Goal: Information Seeking & Learning: Find specific fact

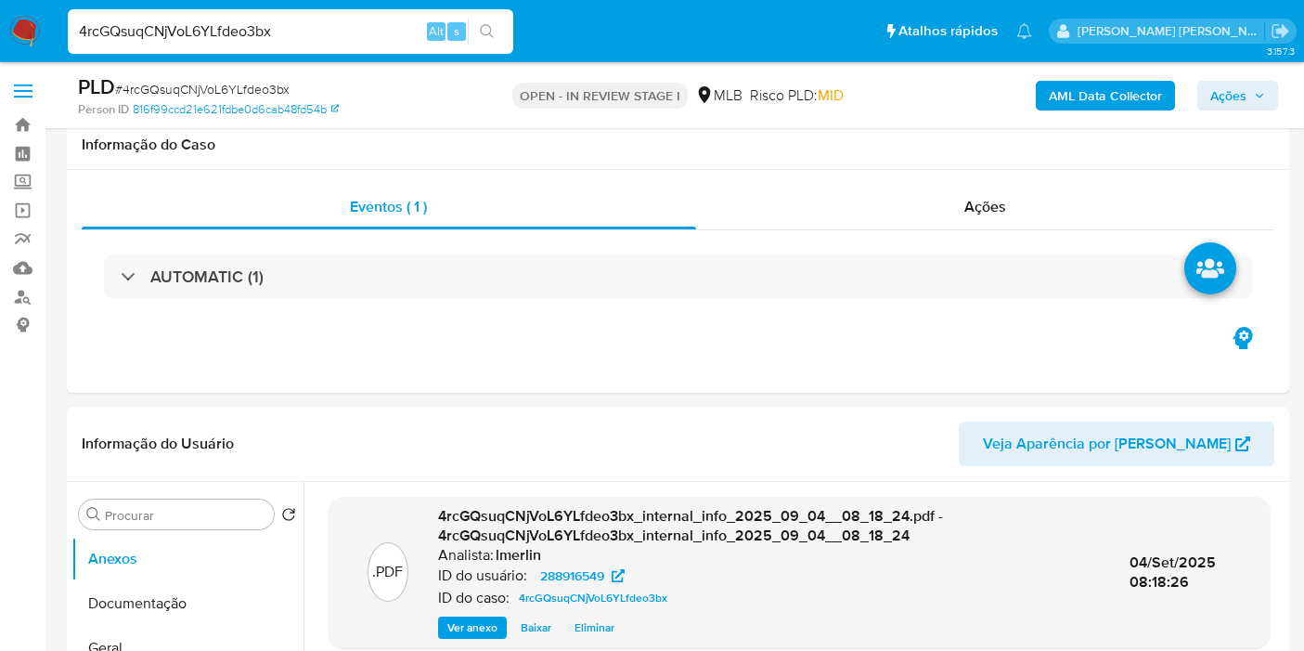
select select "10"
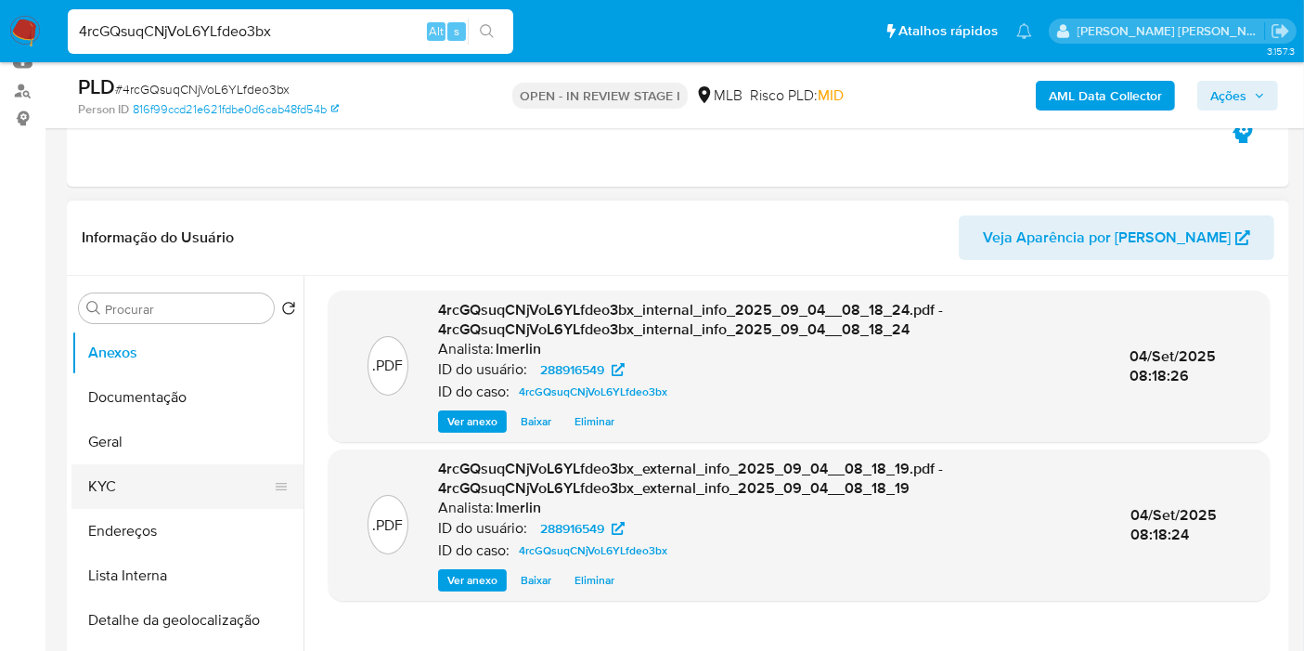
click at [160, 468] on button "KYC" at bounding box center [179, 486] width 217 height 45
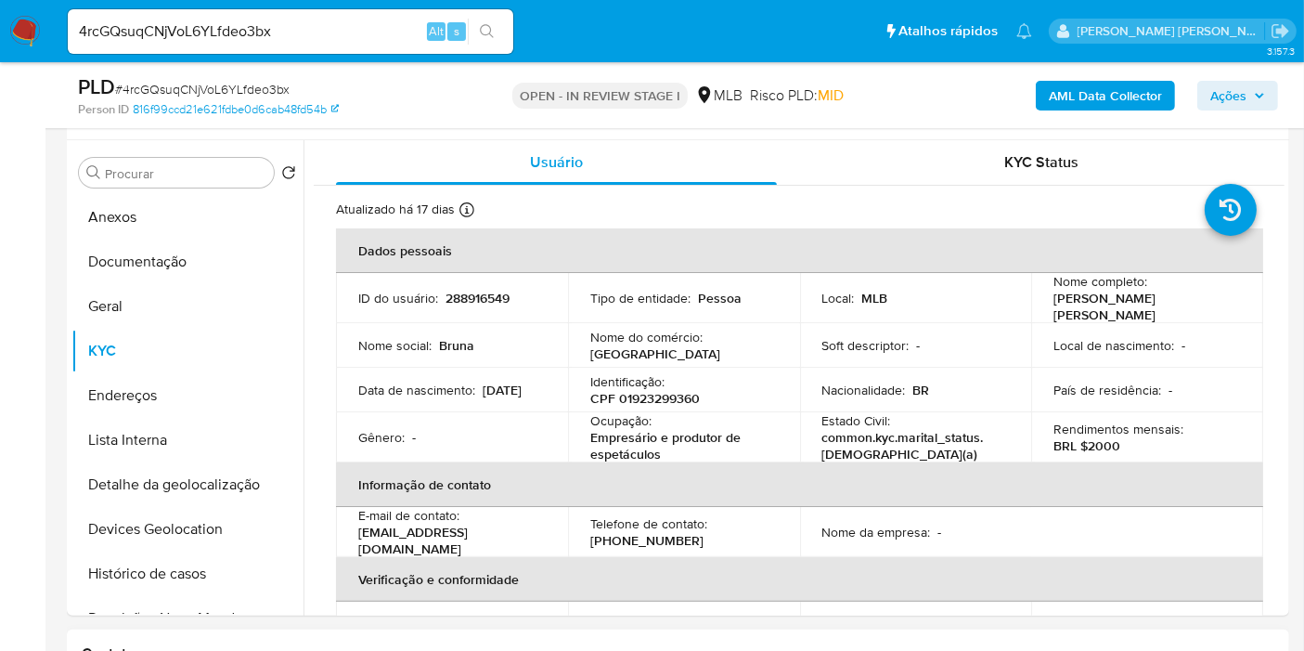
scroll to position [309, 0]
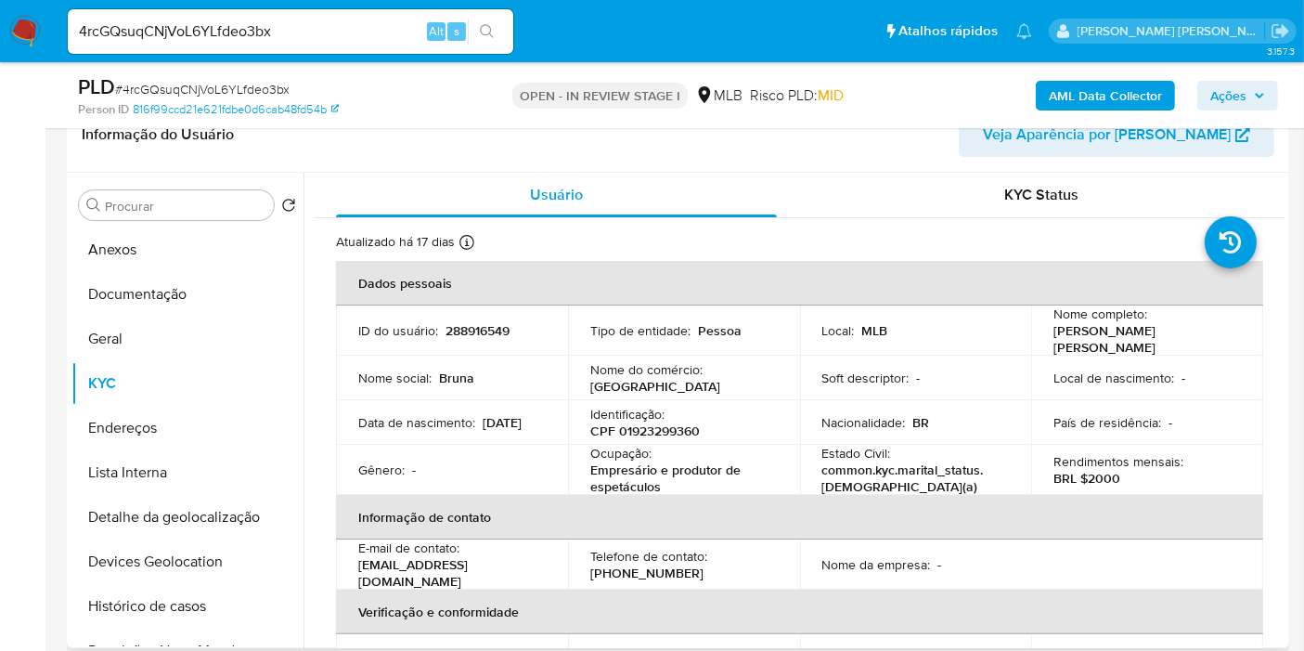
click at [675, 426] on p "CPF 01923299360" at bounding box center [645, 430] width 110 height 17
copy p "01923299360"
drag, startPoint x: 676, startPoint y: 477, endPoint x: 590, endPoint y: 472, distance: 85.6
click at [590, 472] on p "Empresário e produtor de espetáculos" at bounding box center [680, 477] width 180 height 33
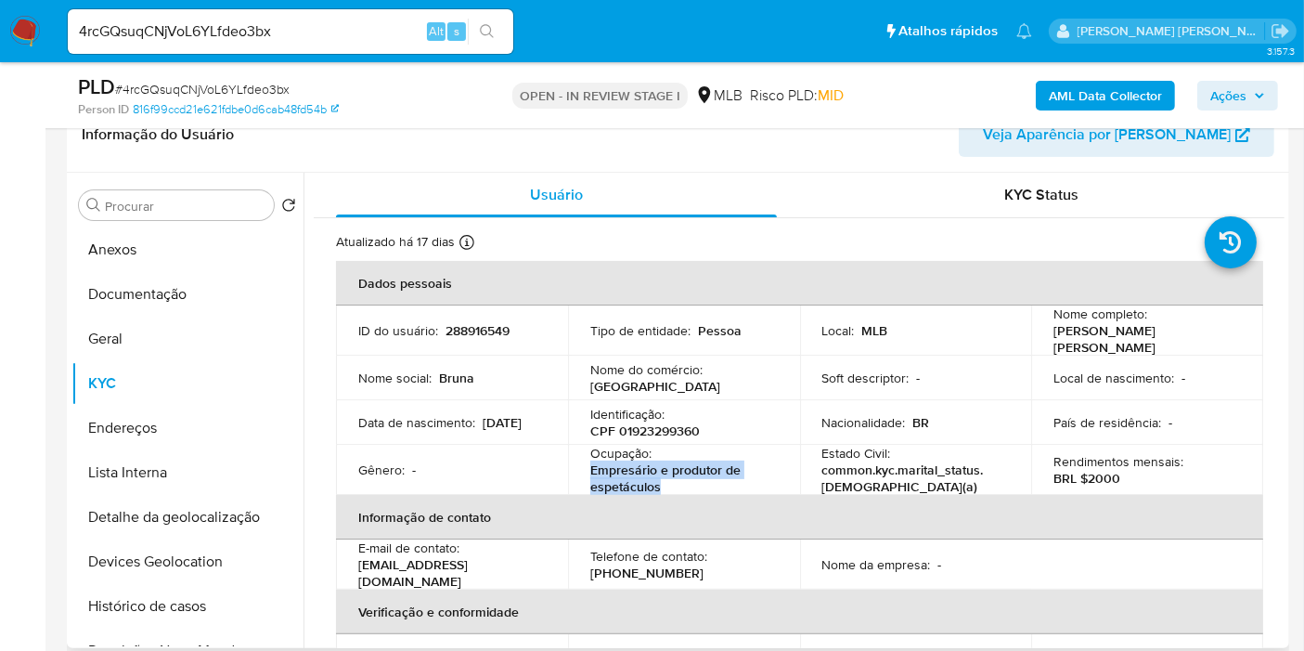
copy p "Empresário e produtor de espetáculos"
click at [167, 291] on button "Documentação" at bounding box center [179, 294] width 217 height 45
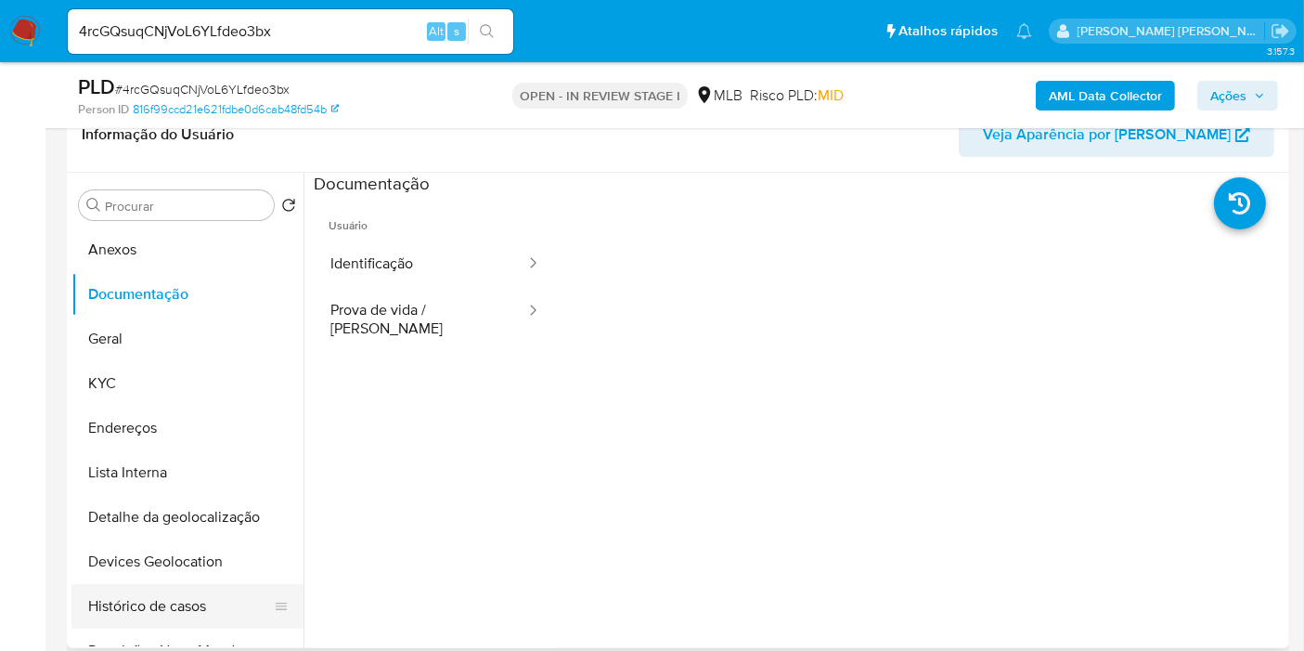
scroll to position [103, 0]
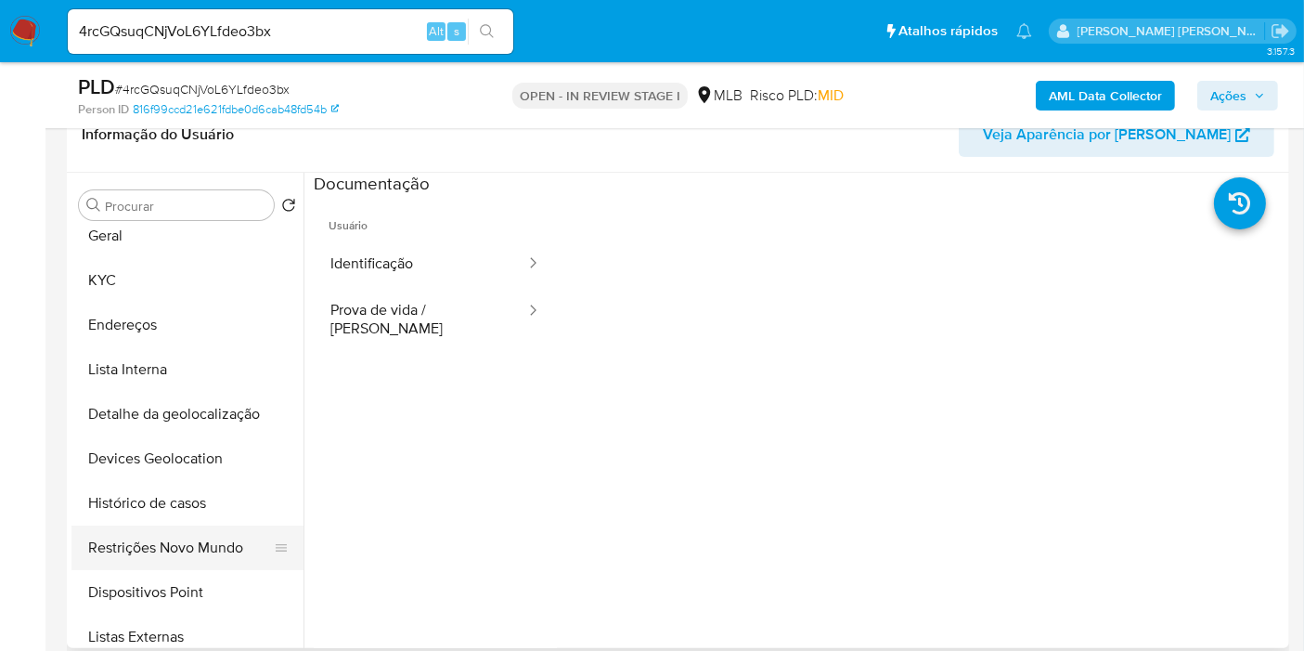
click at [189, 535] on button "Restrições Novo Mundo" at bounding box center [179, 547] width 217 height 45
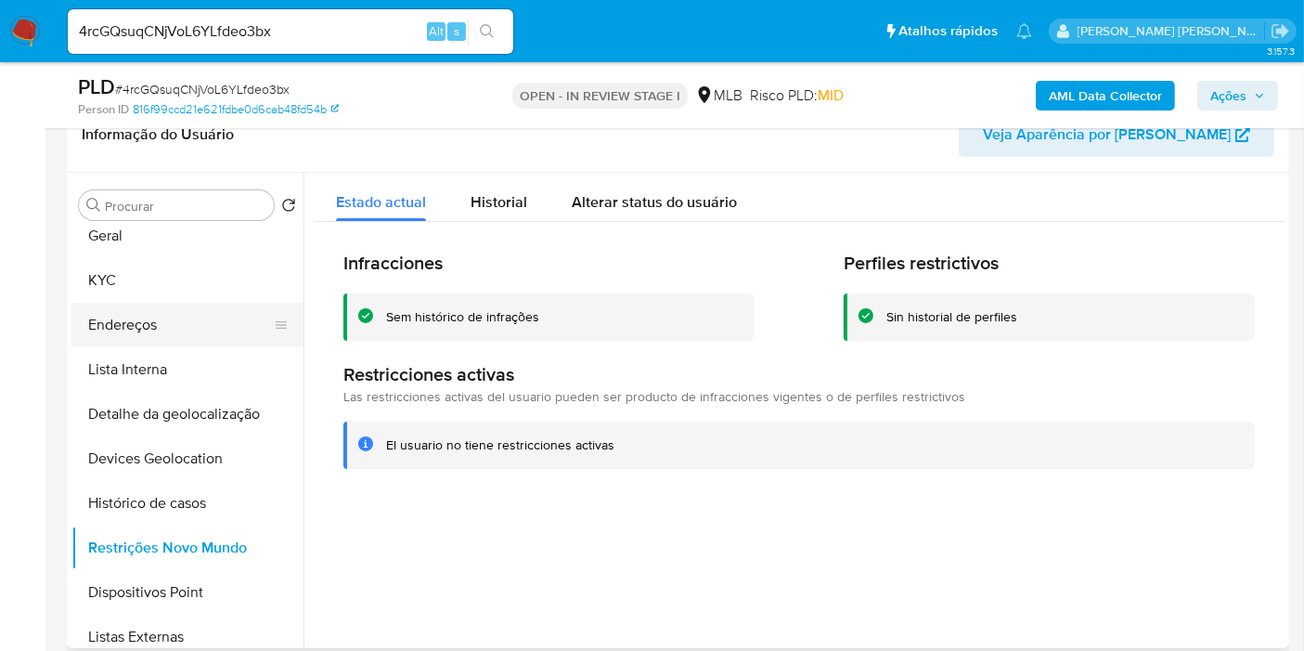
click at [140, 323] on button "Endereços" at bounding box center [179, 325] width 217 height 45
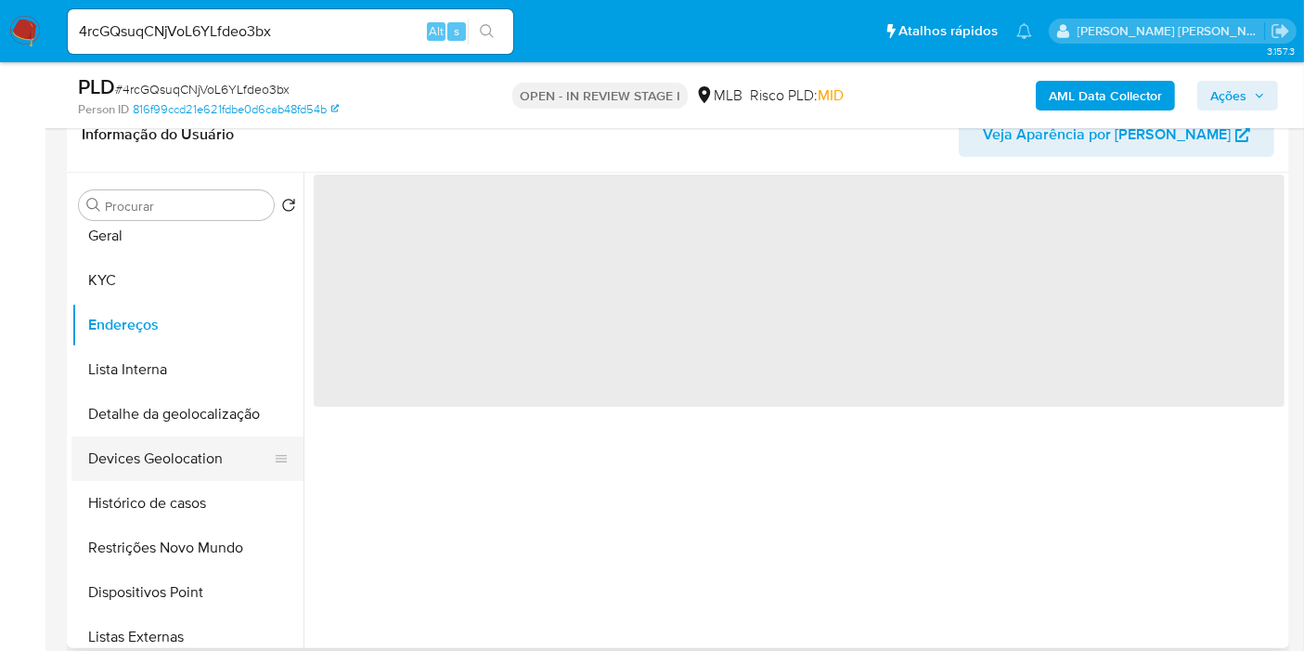
scroll to position [0, 0]
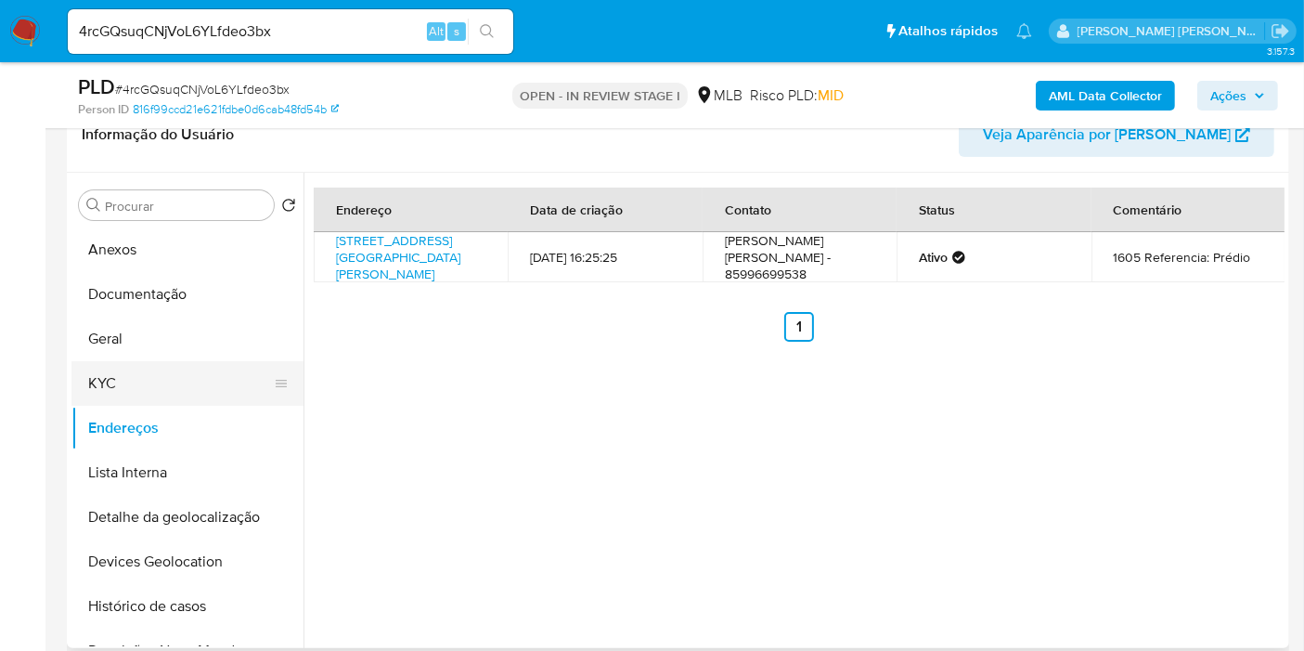
click at [132, 384] on button "KYC" at bounding box center [179, 383] width 217 height 45
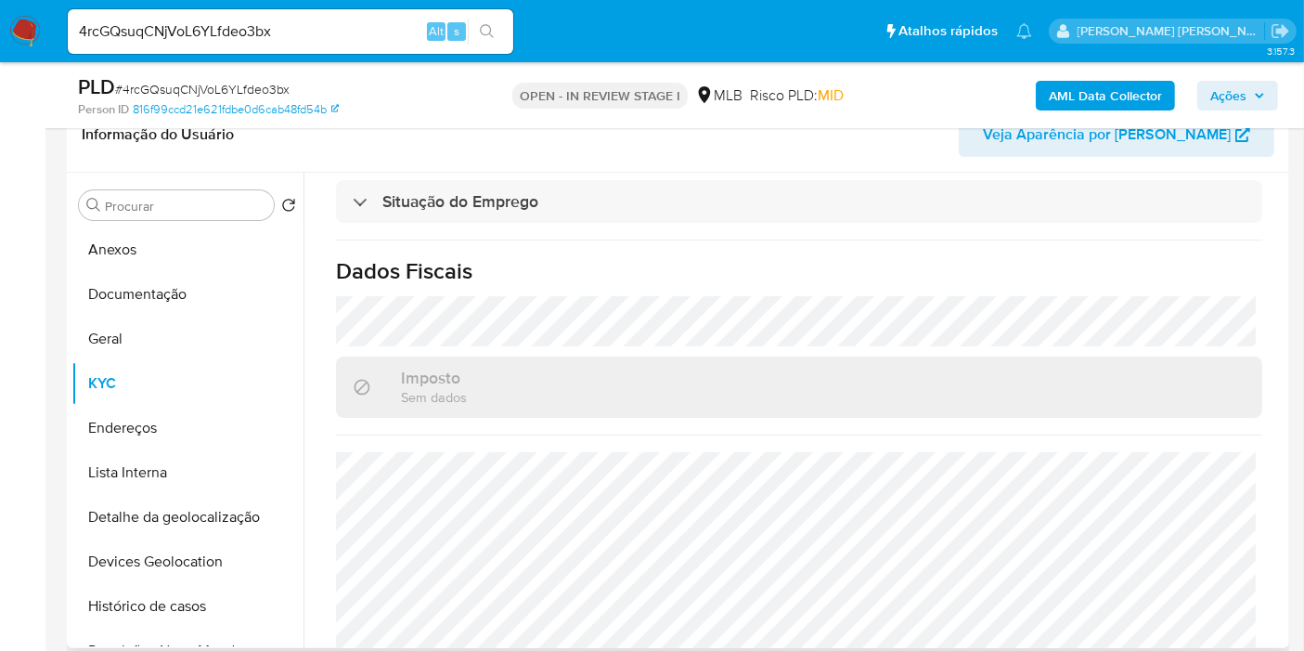
scroll to position [848, 0]
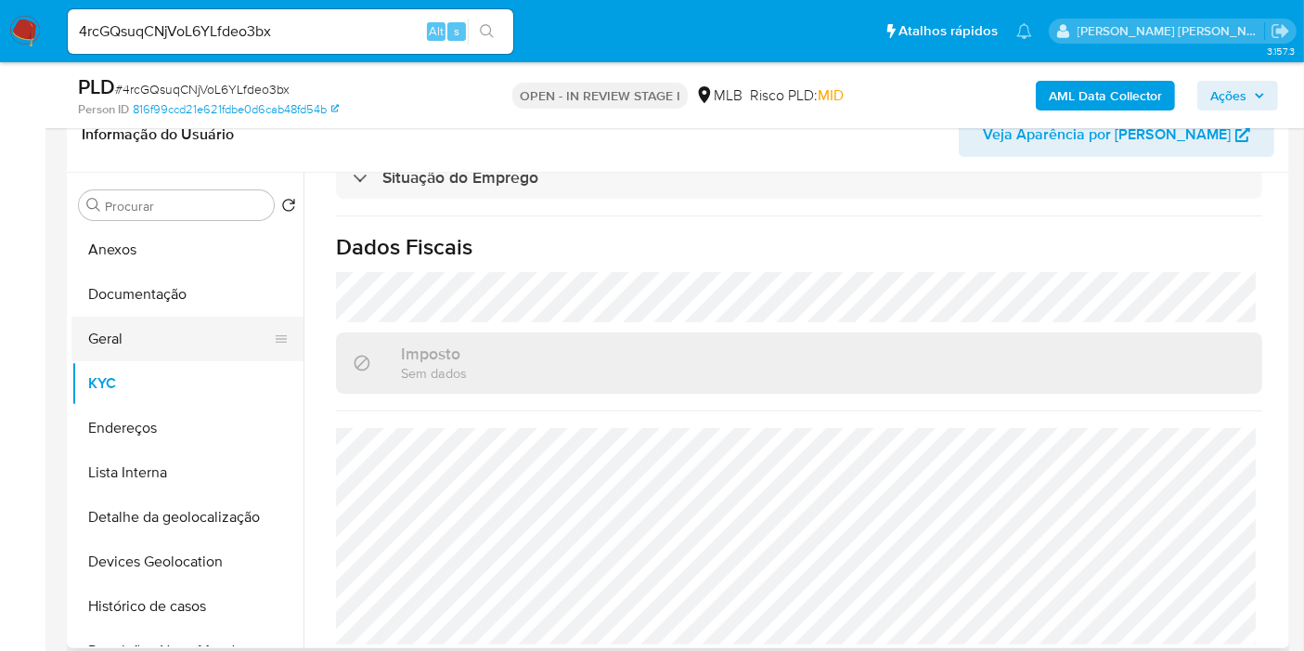
click at [148, 322] on button "Geral" at bounding box center [179, 339] width 217 height 45
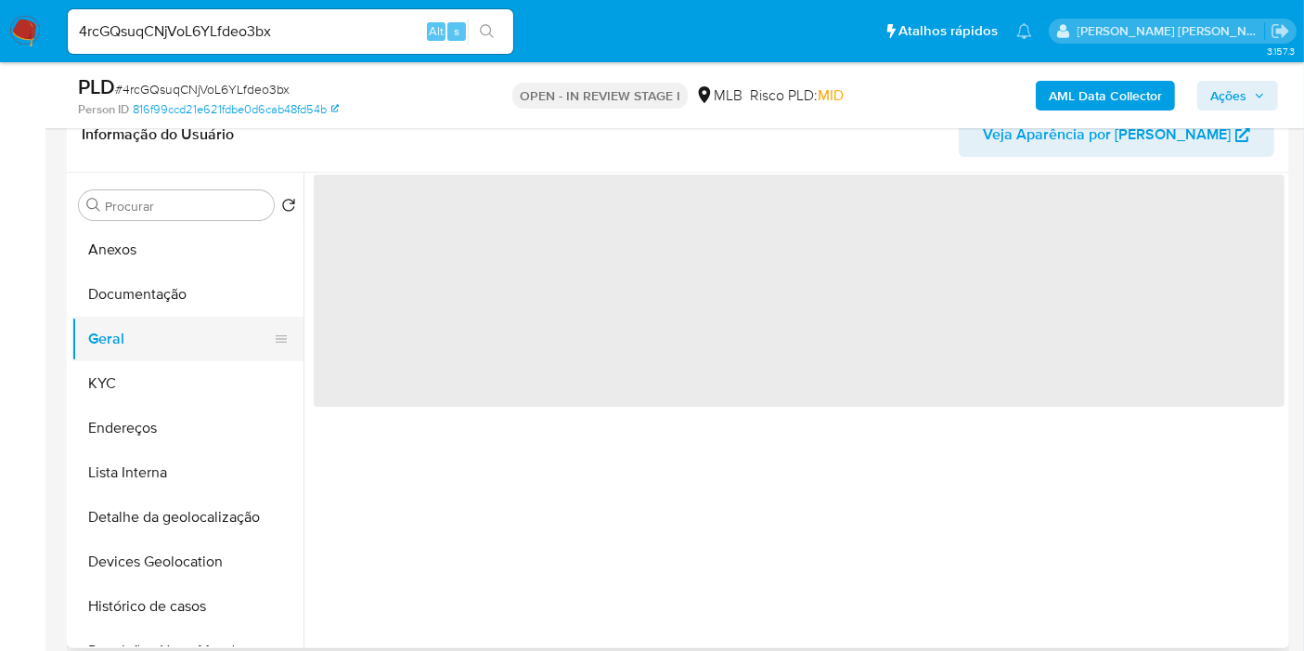
scroll to position [0, 0]
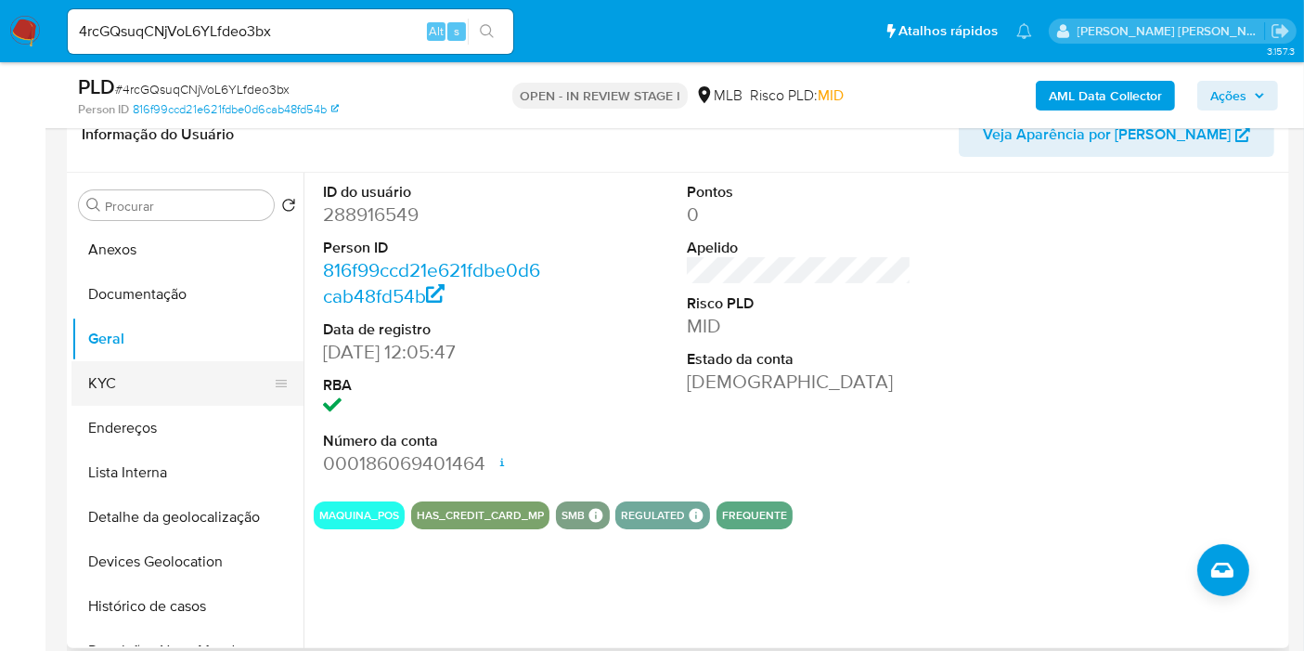
click at [159, 381] on button "KYC" at bounding box center [179, 383] width 217 height 45
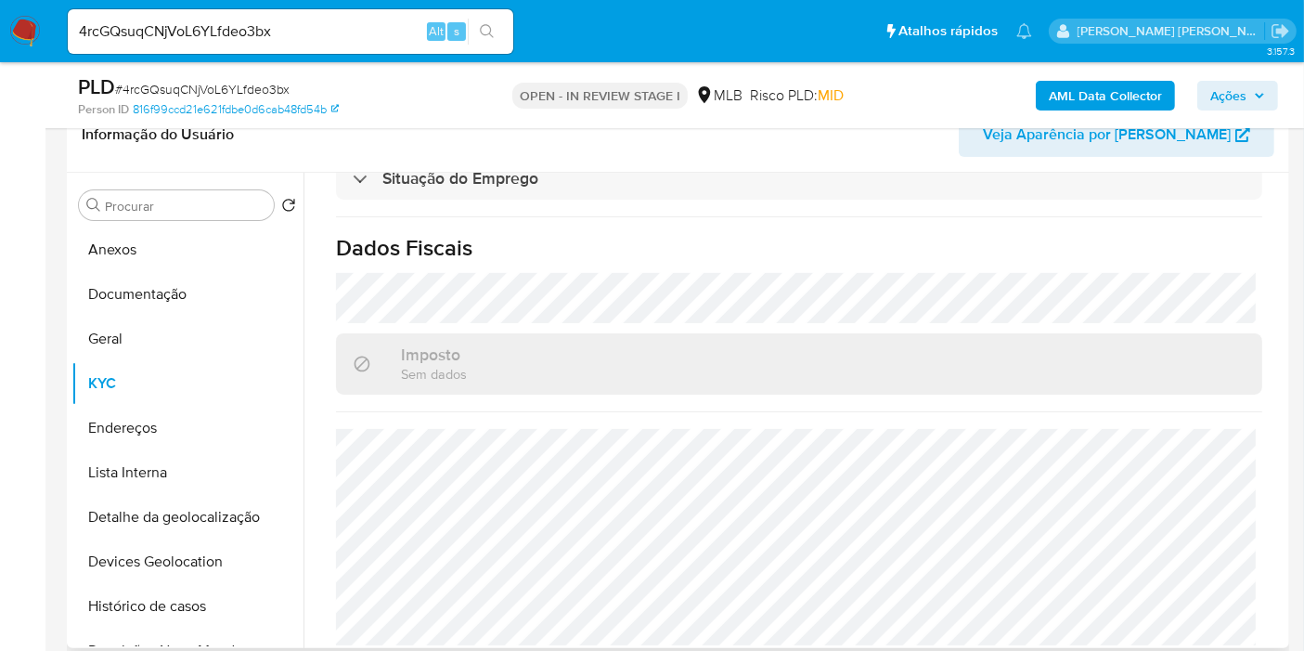
scroll to position [848, 0]
click at [158, 436] on button "Endereços" at bounding box center [179, 428] width 217 height 45
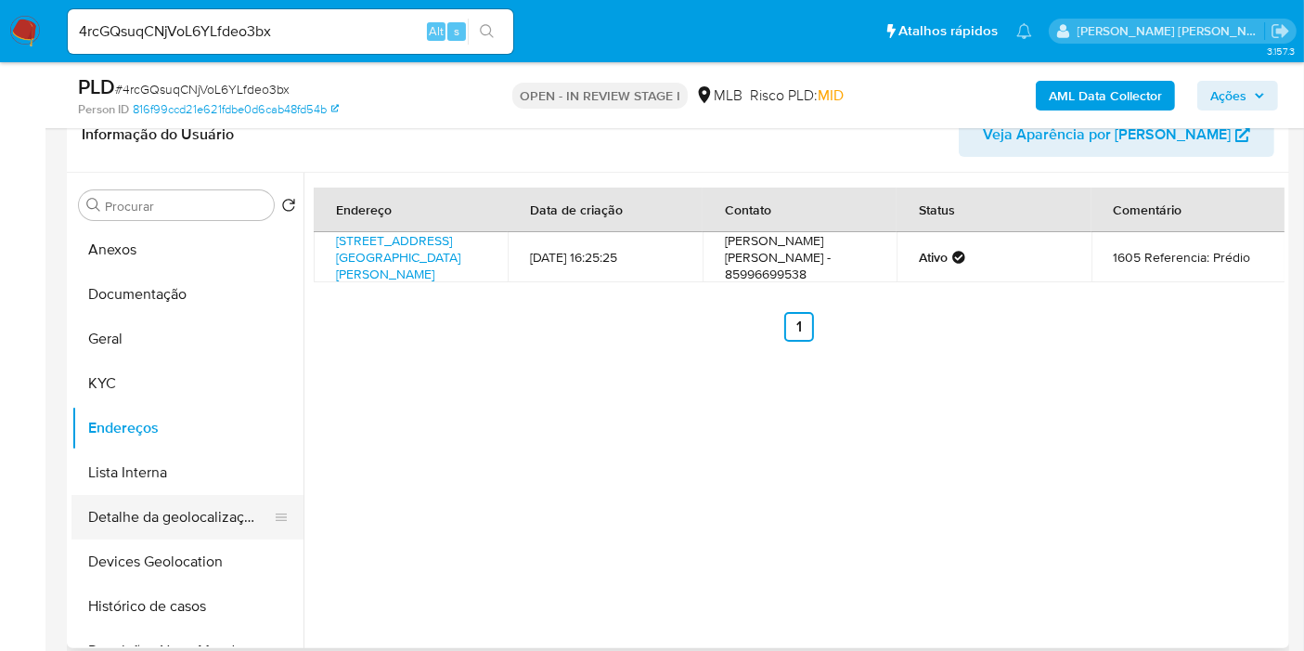
click at [230, 532] on button "Detalhe da geolocalização" at bounding box center [179, 517] width 217 height 45
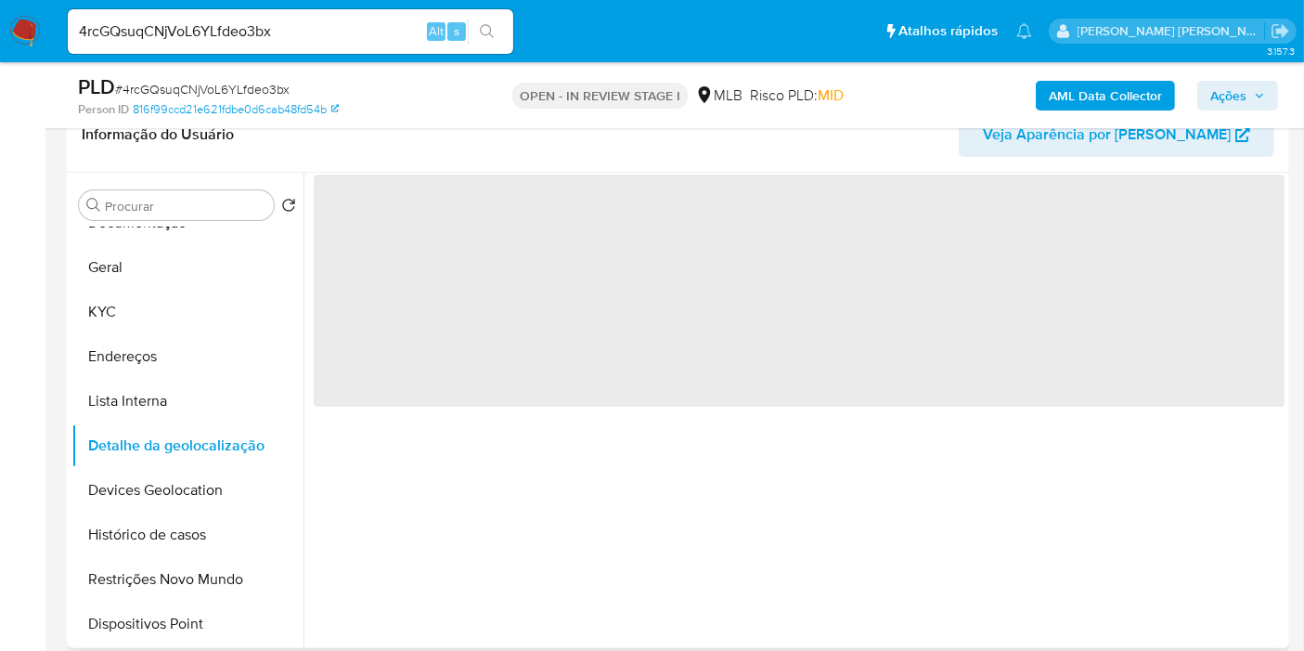
scroll to position [103, 0]
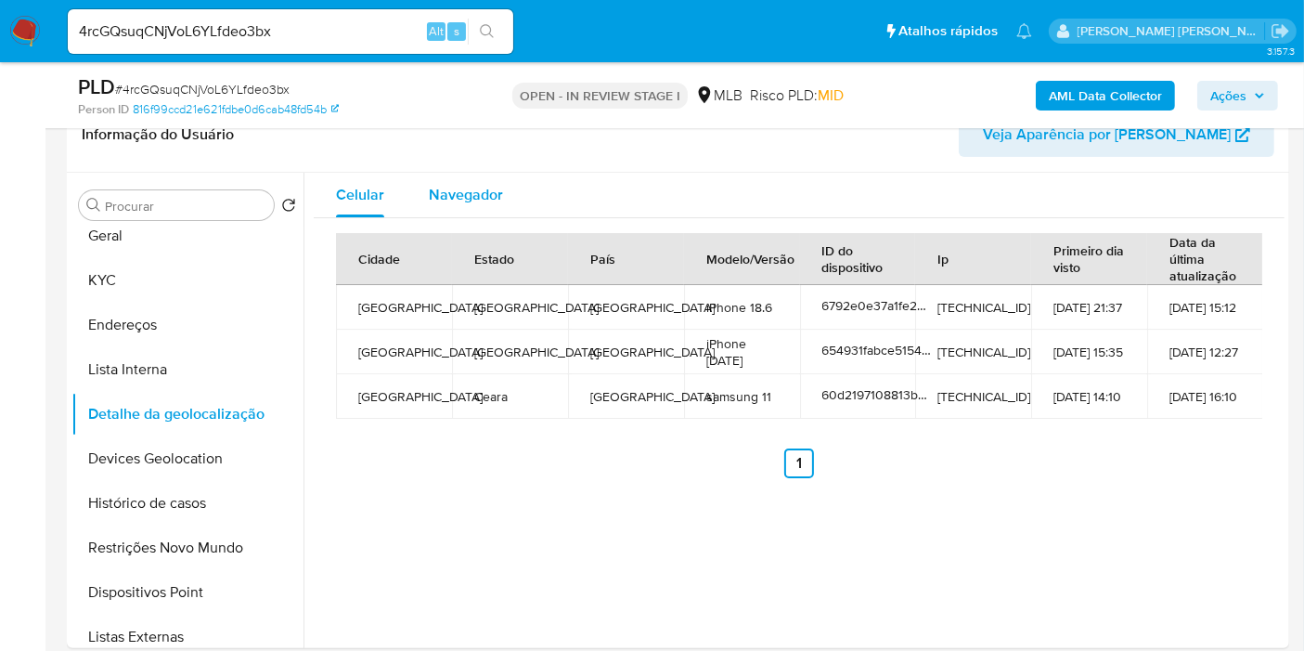
click at [447, 196] on span "Navegador" at bounding box center [466, 194] width 74 height 21
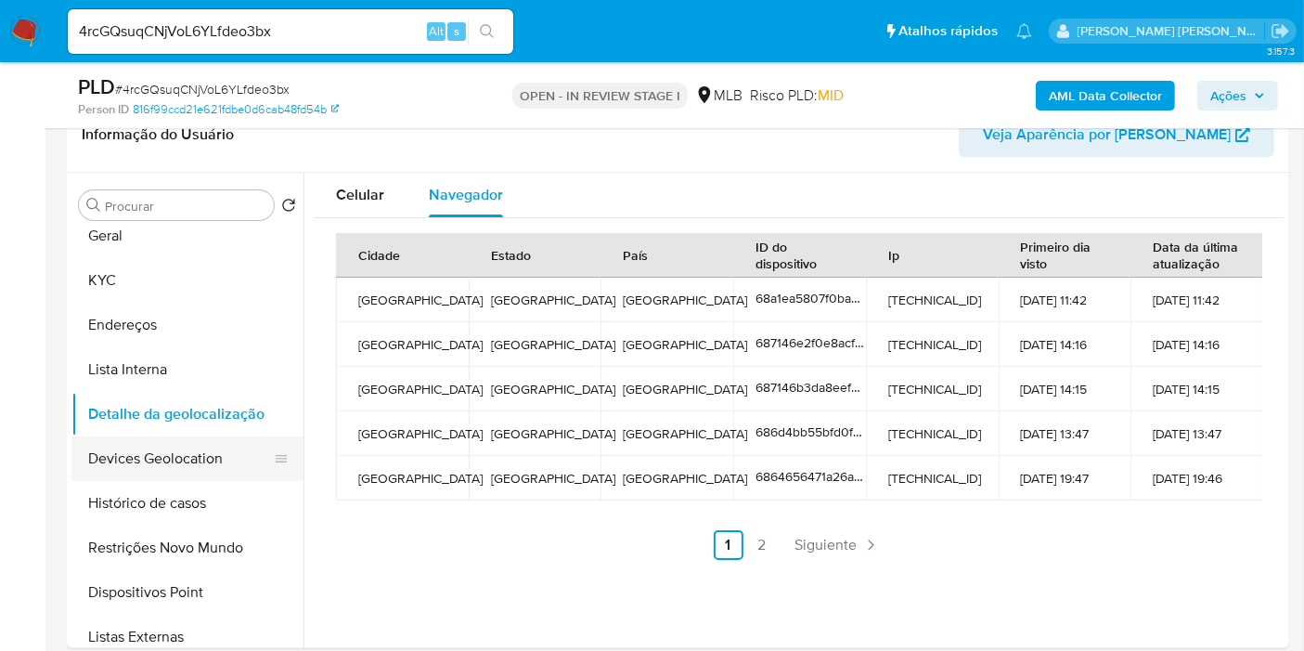
click at [188, 447] on button "Devices Geolocation" at bounding box center [179, 458] width 217 height 45
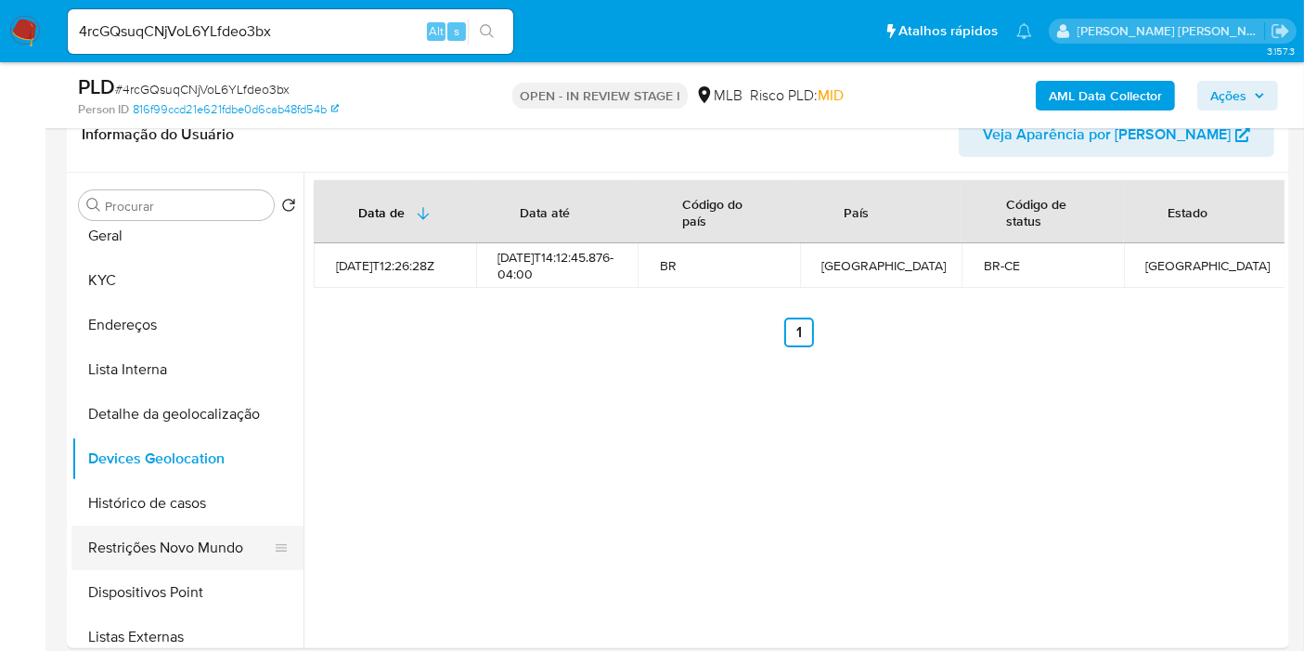
click at [169, 548] on button "Restrições Novo Mundo" at bounding box center [179, 547] width 217 height 45
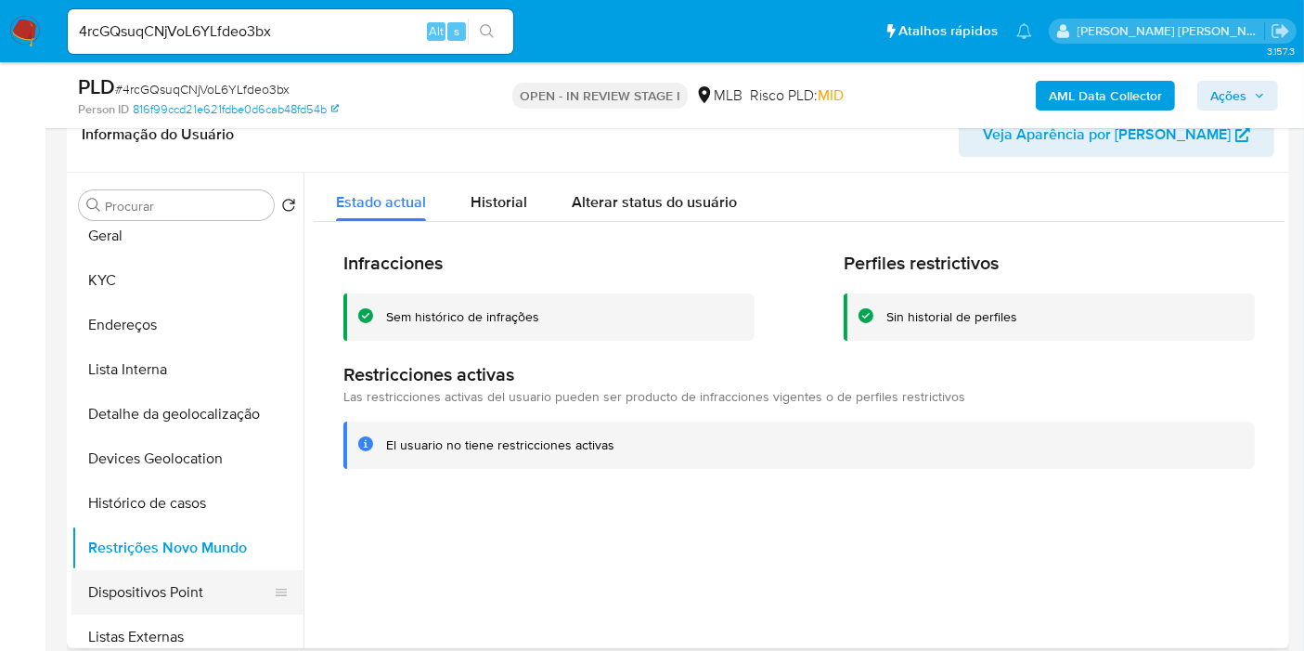
click at [201, 577] on button "Dispositivos Point" at bounding box center [179, 592] width 217 height 45
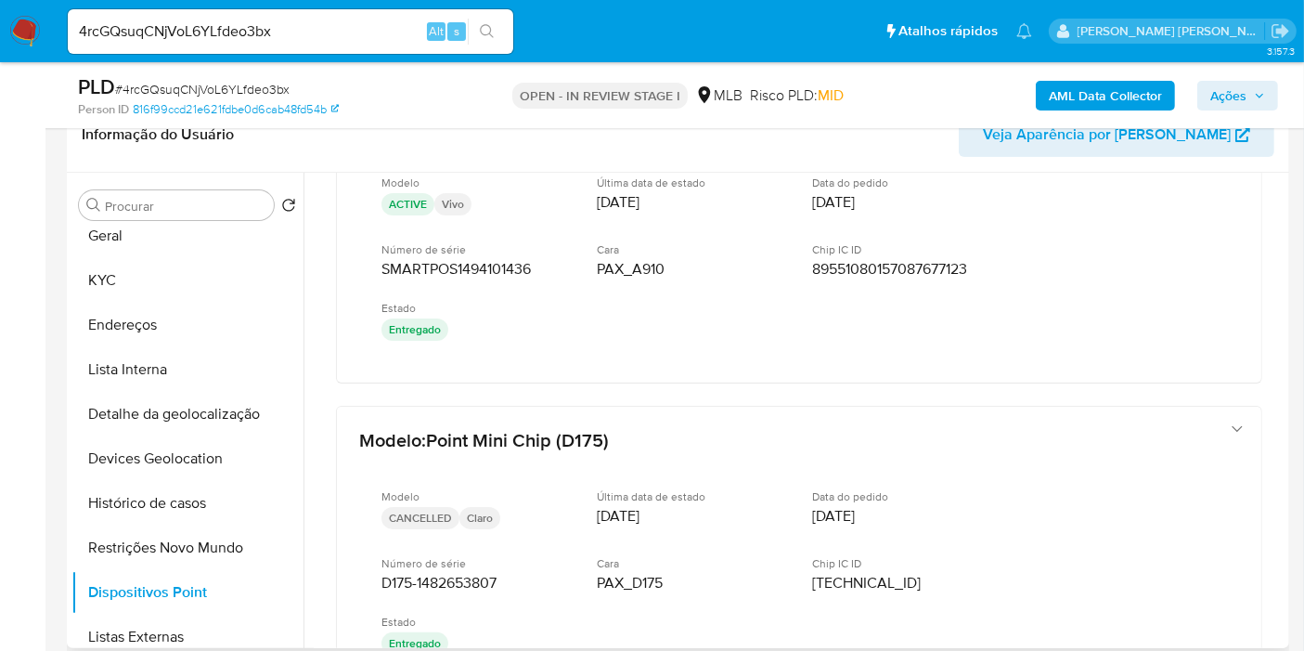
drag, startPoint x: 1287, startPoint y: 415, endPoint x: 1286, endPoint y: 433, distance: 18.6
click at [1286, 433] on div "Procurar Retornar ao pedido padrão Anexos Documentação Geral KYC Endereços List…" at bounding box center [678, 410] width 1222 height 475
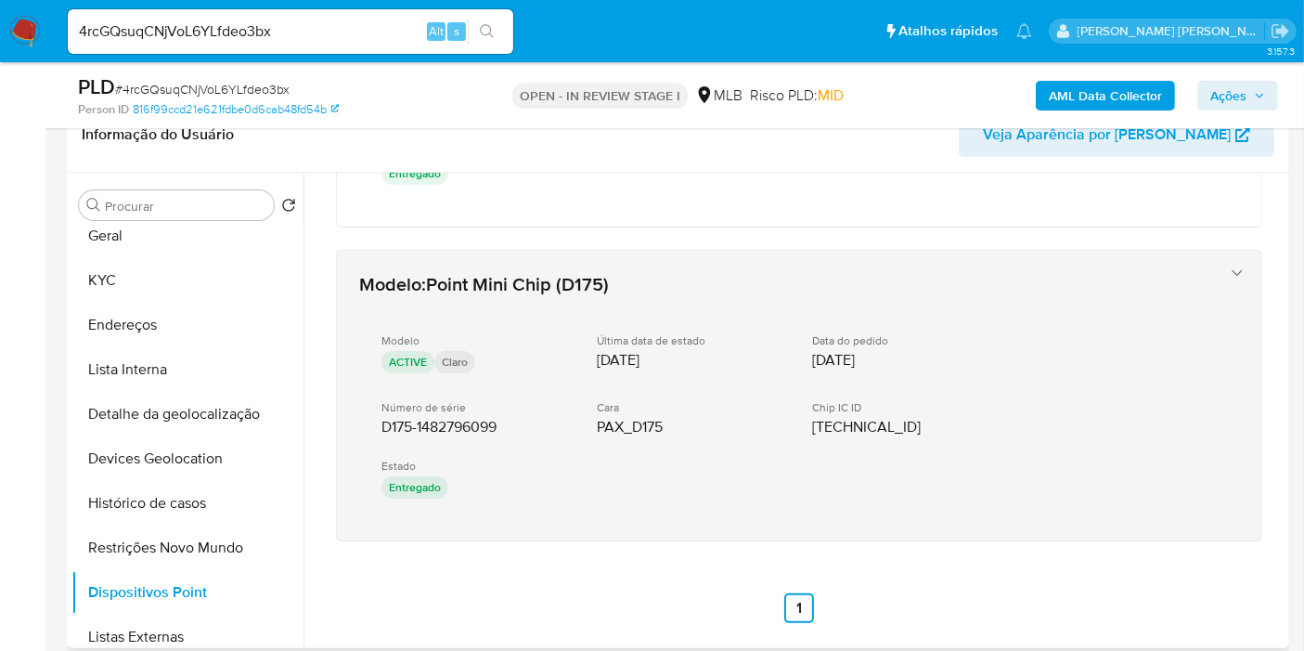
scroll to position [575, 0]
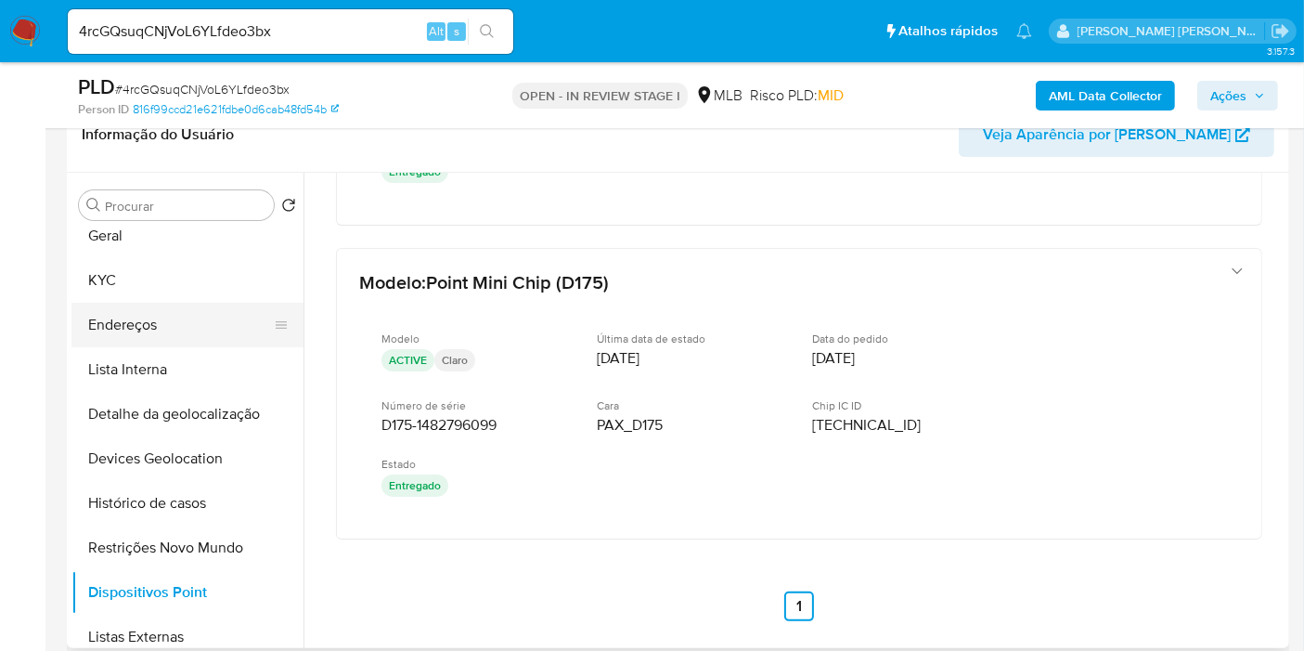
click at [149, 341] on button "Endereços" at bounding box center [179, 325] width 217 height 45
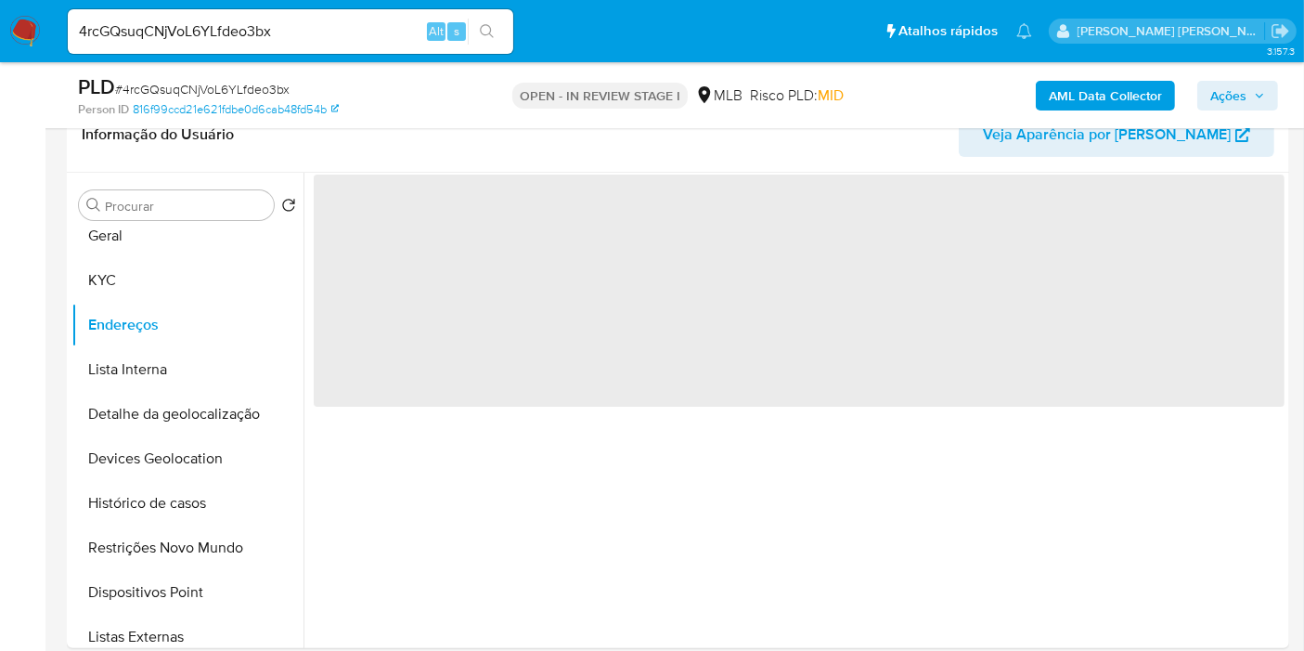
scroll to position [0, 0]
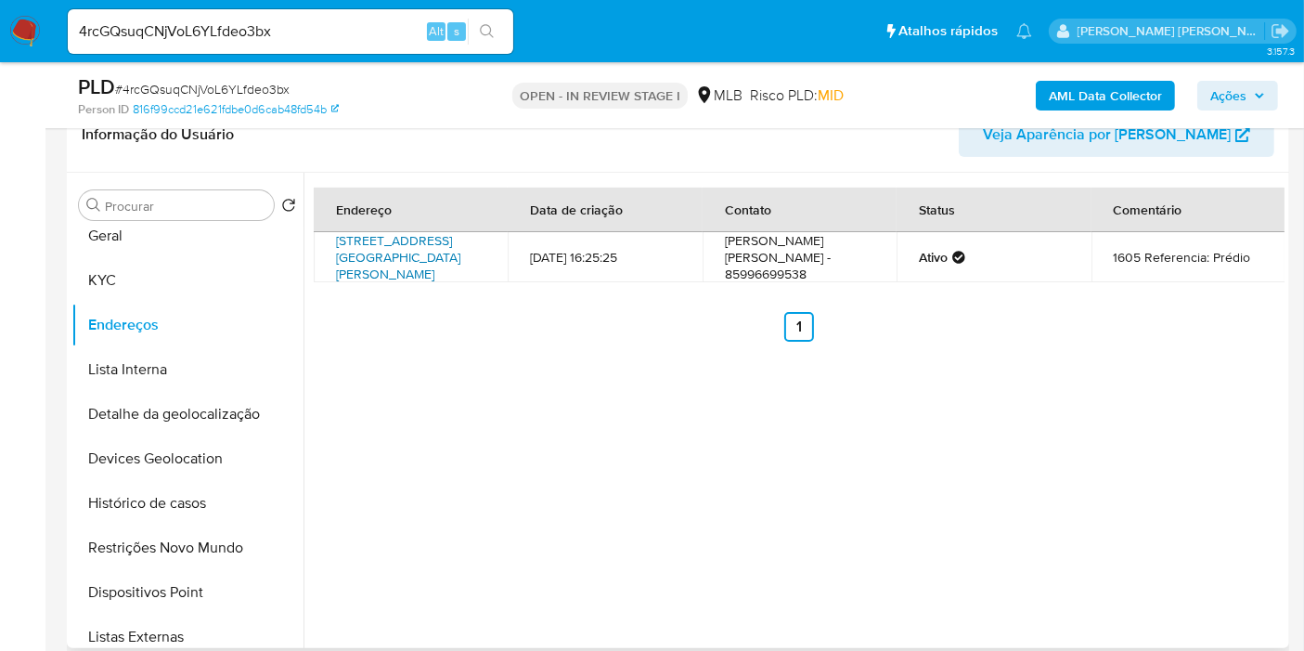
click at [409, 257] on link "[STREET_ADDRESS][GEOGRAPHIC_DATA][PERSON_NAME]" at bounding box center [398, 257] width 124 height 52
click at [167, 278] on button "KYC" at bounding box center [179, 280] width 217 height 45
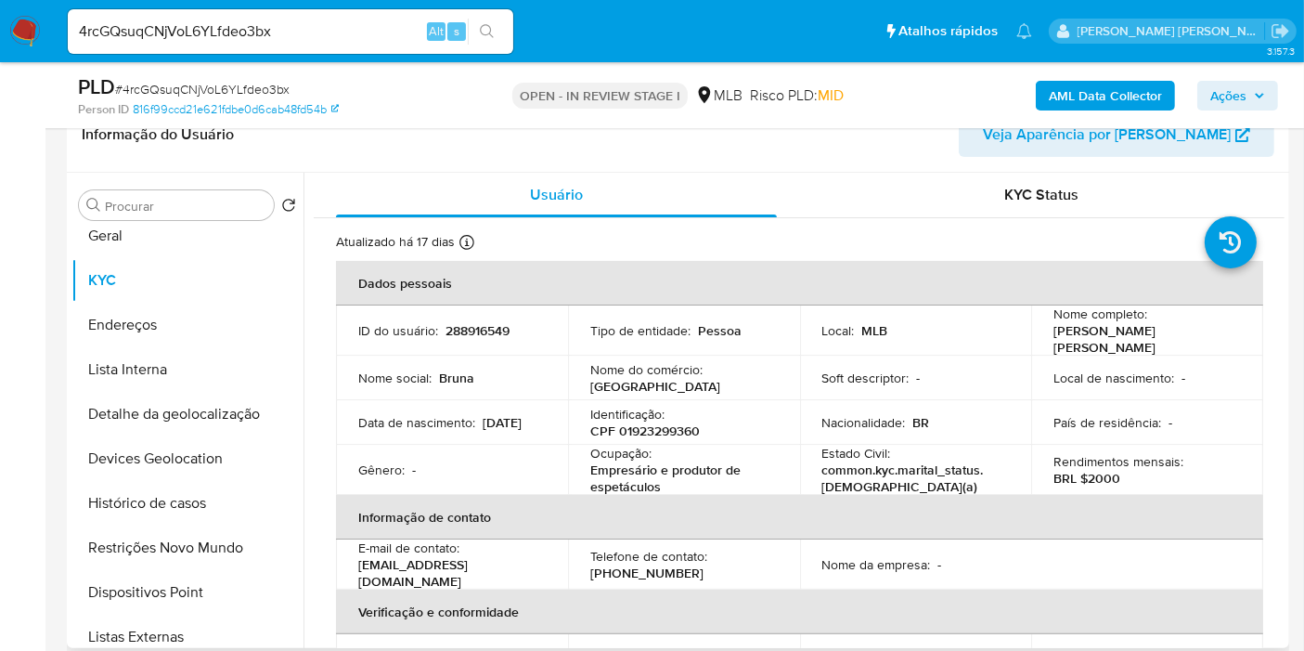
click at [666, 422] on p "CPF 01923299360" at bounding box center [645, 430] width 110 height 17
copy p "01923299360"
